Goal: Task Accomplishment & Management: Manage account settings

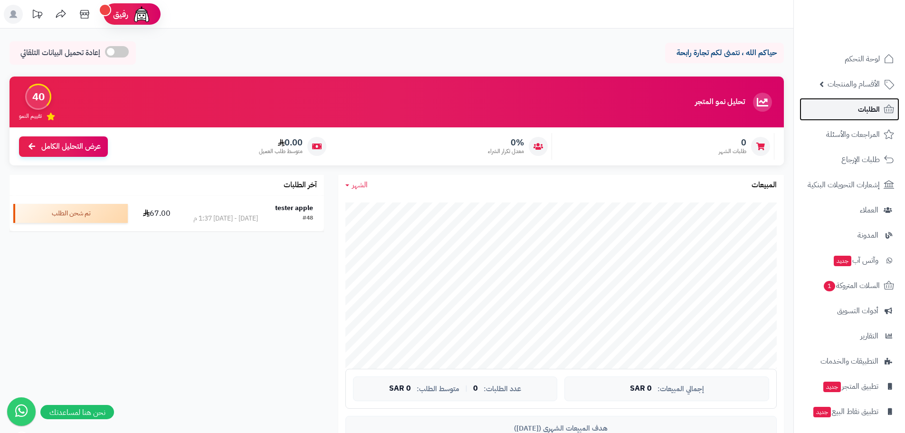
click at [866, 109] on span "الطلبات" at bounding box center [869, 109] width 22 height 13
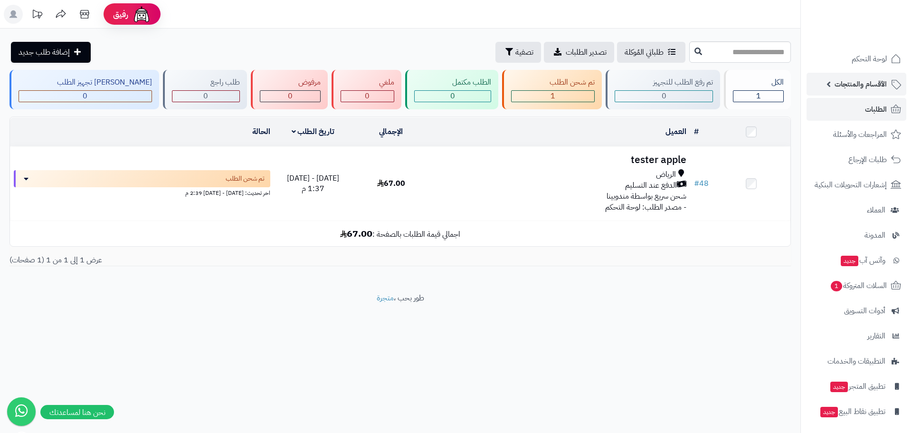
click at [866, 89] on span "الأقسام والمنتجات" at bounding box center [861, 83] width 52 height 13
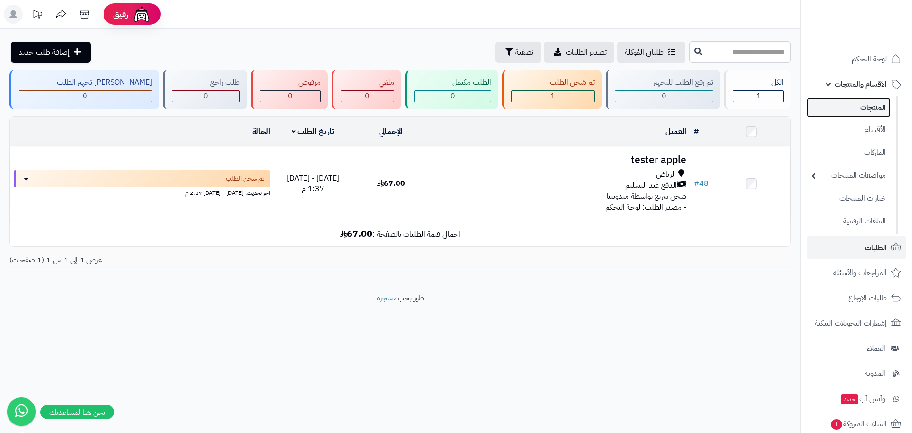
click at [870, 114] on link "المنتجات" at bounding box center [849, 107] width 84 height 19
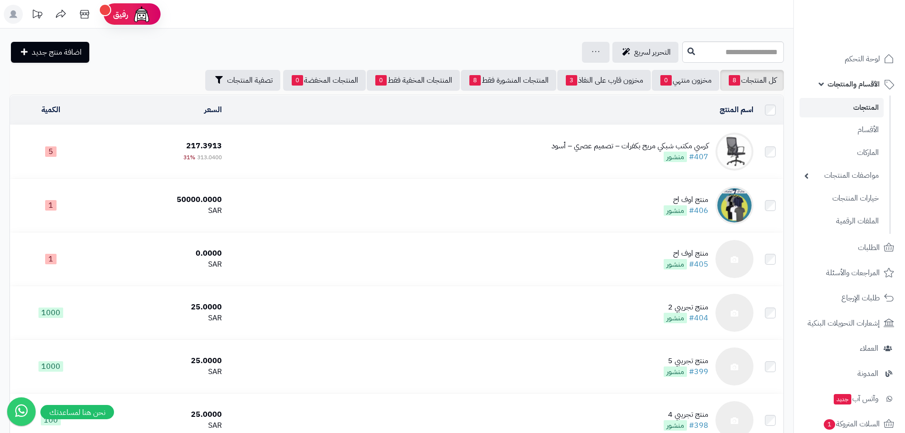
click at [476, 148] on td "كرسي مكتب شبكي مريح بكفرات – تصميم عصري – أسود #407 منشور" at bounding box center [492, 151] width 532 height 53
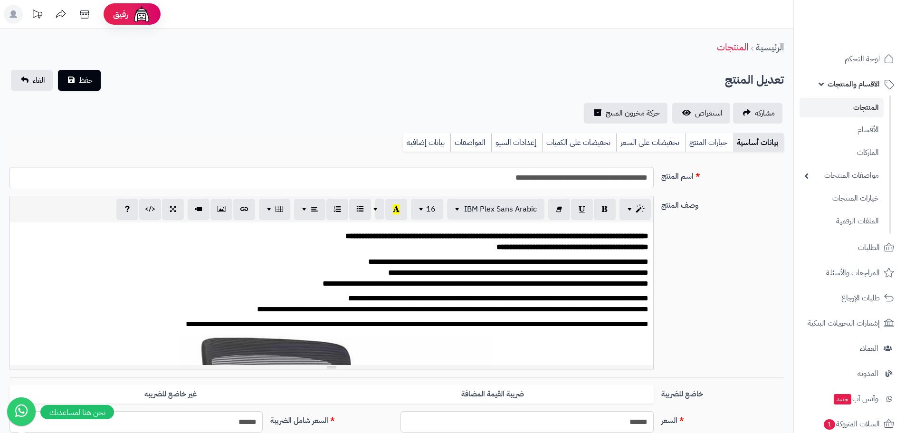
scroll to position [0, 7]
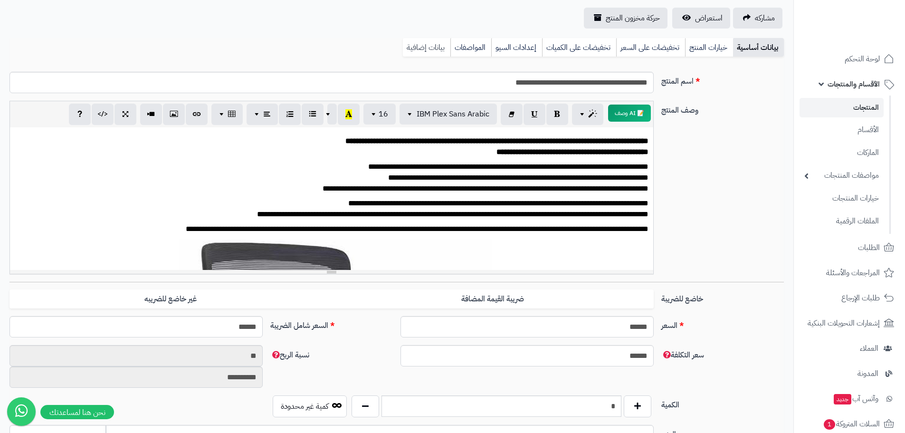
click at [425, 46] on link "بيانات إضافية" at bounding box center [427, 47] width 48 height 19
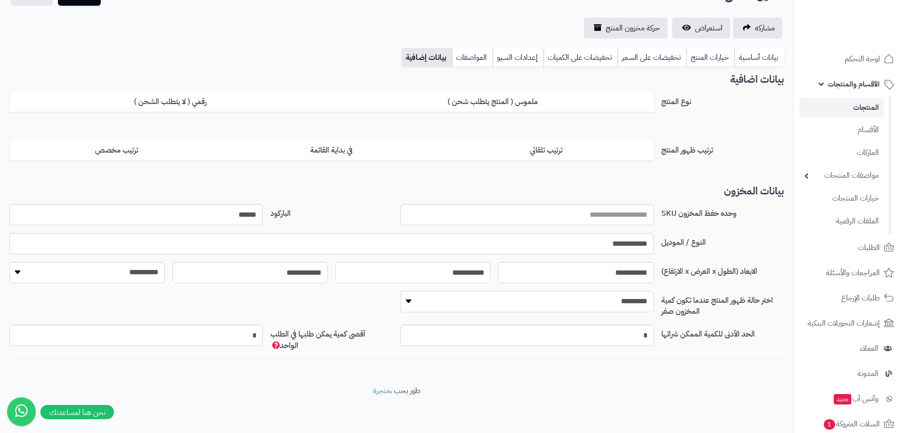
click at [407, 299] on select "**********" at bounding box center [527, 301] width 253 height 21
click at [243, 335] on input "*" at bounding box center [136, 335] width 253 height 21
click at [309, 356] on div "الحد الأدنى للكمية الممكن شرائها * أقصى كمية يمكن طلبها في الطلب الواحد *" at bounding box center [397, 342] width 782 height 34
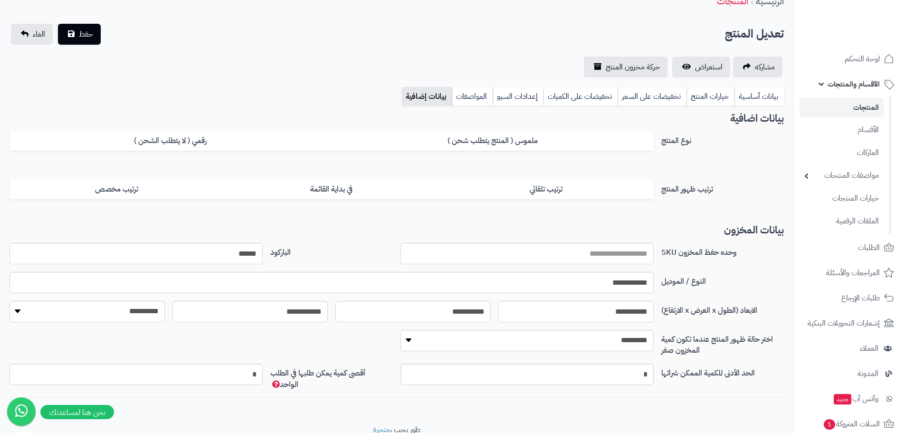
scroll to position [0, 0]
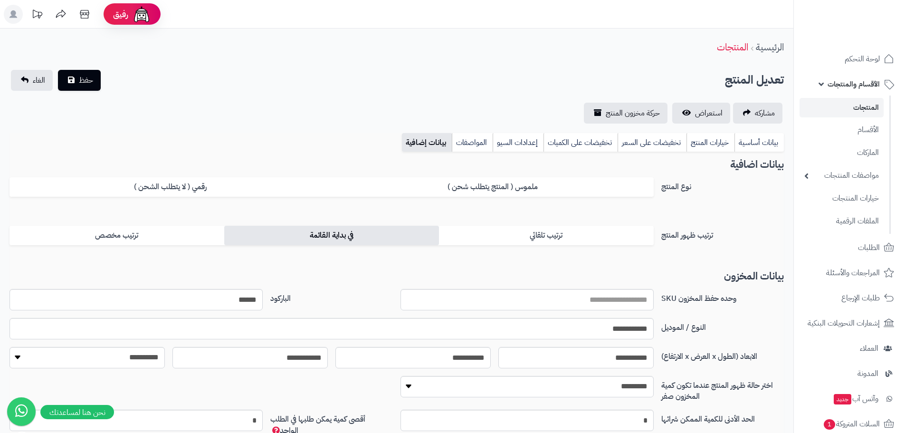
click at [365, 238] on label "في بداية القائمة" at bounding box center [331, 235] width 215 height 19
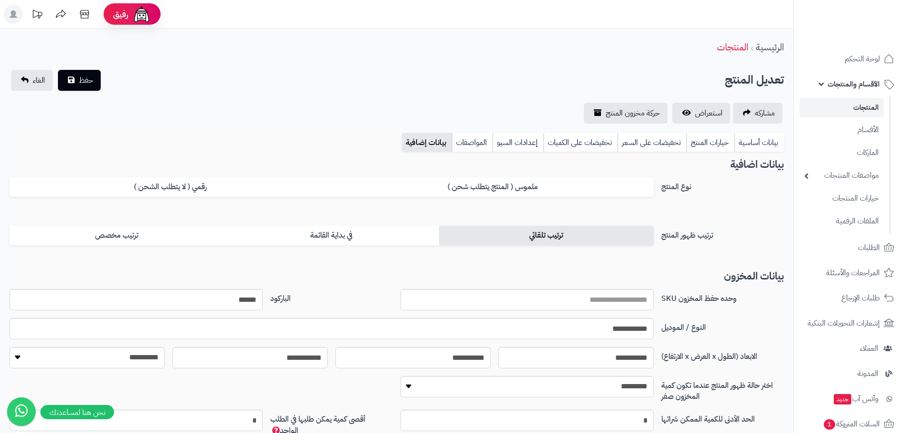
click at [495, 234] on label "ترتيب تلقائي" at bounding box center [546, 235] width 215 height 19
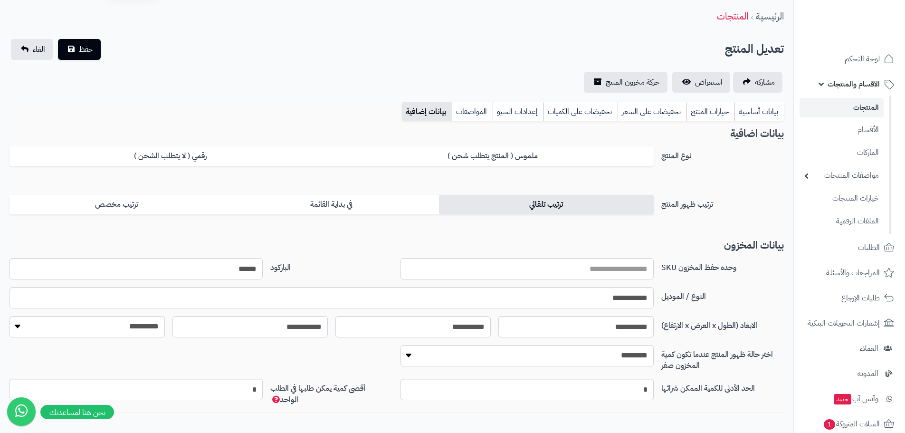
scroll to position [48, 0]
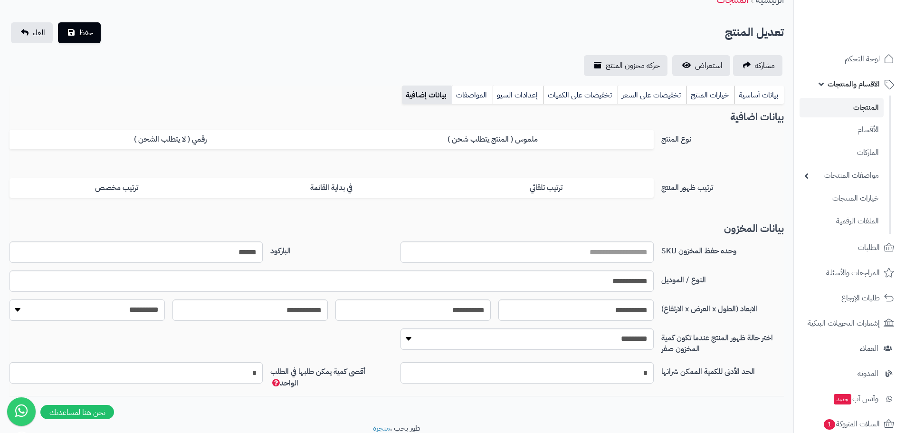
click at [18, 312] on select "**********" at bounding box center [87, 309] width 155 height 21
click at [18, 311] on select "**********" at bounding box center [87, 309] width 155 height 21
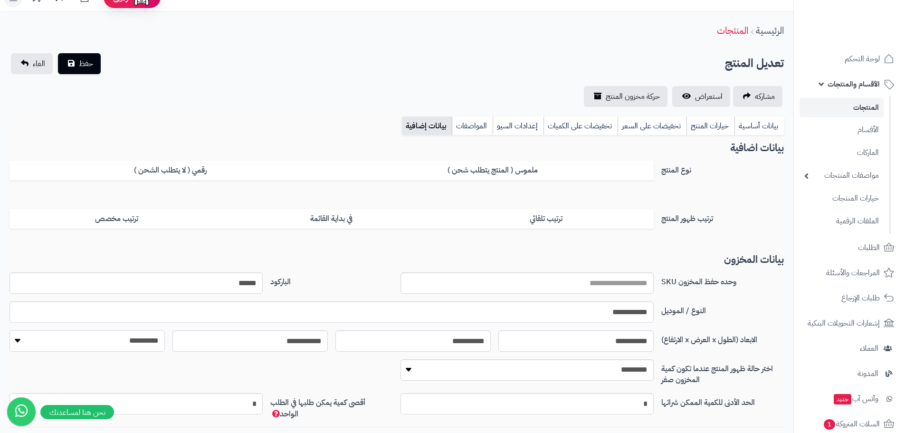
scroll to position [0, 0]
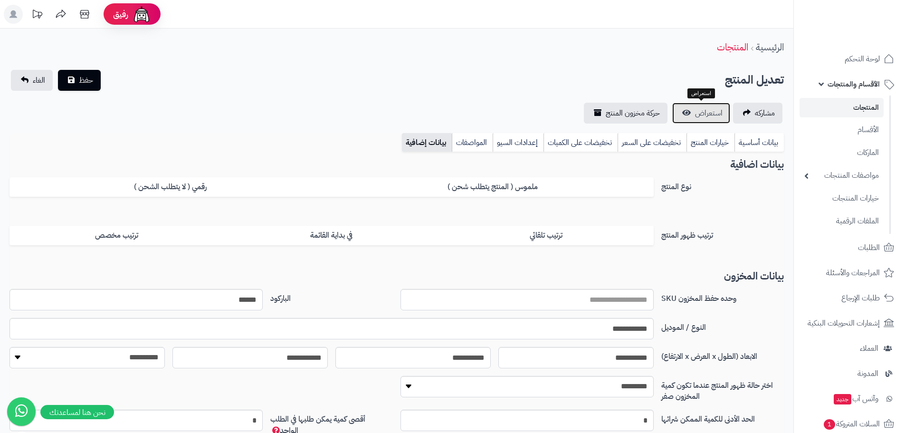
click at [692, 118] on link "استعراض" at bounding box center [701, 113] width 58 height 21
